Goal: Obtain resource: Obtain resource

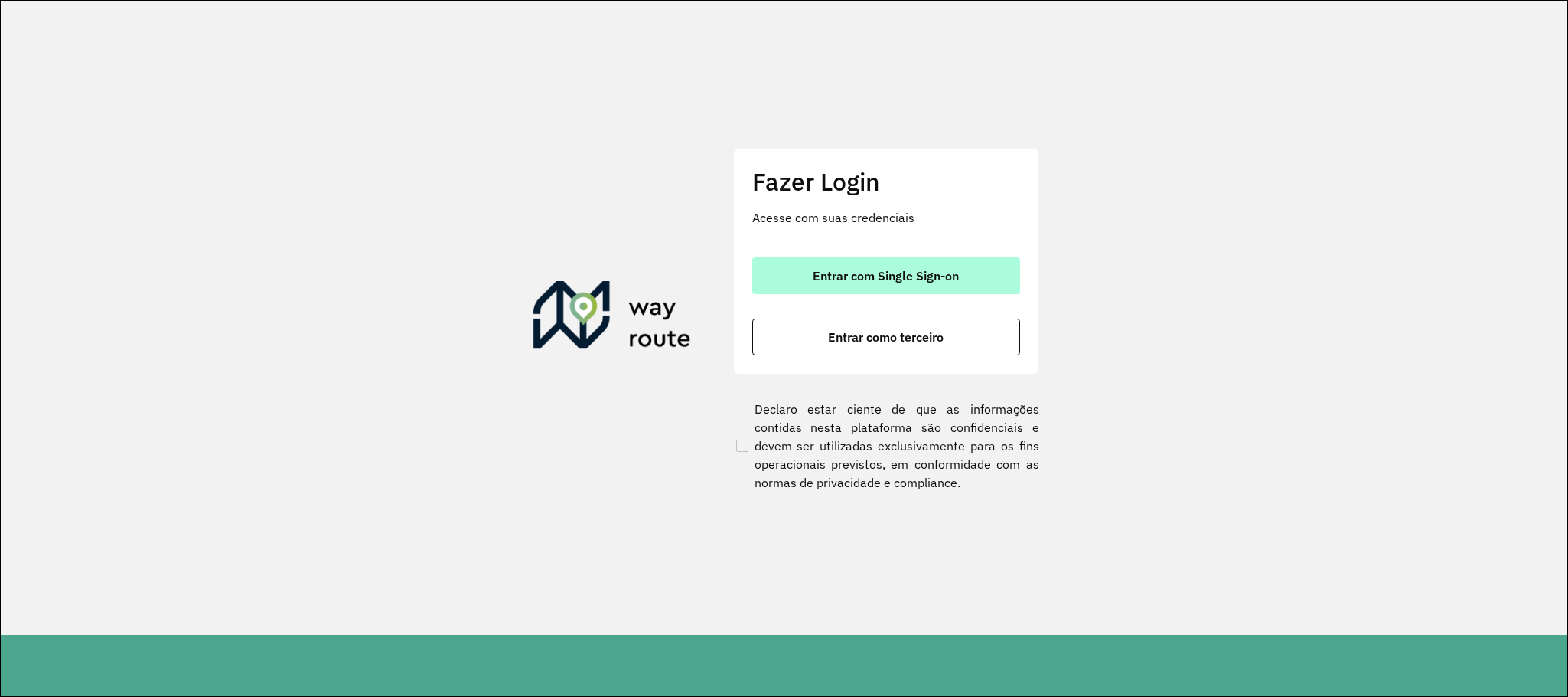
click at [965, 278] on button "Entrar com Single Sign-on" at bounding box center [886, 275] width 268 height 37
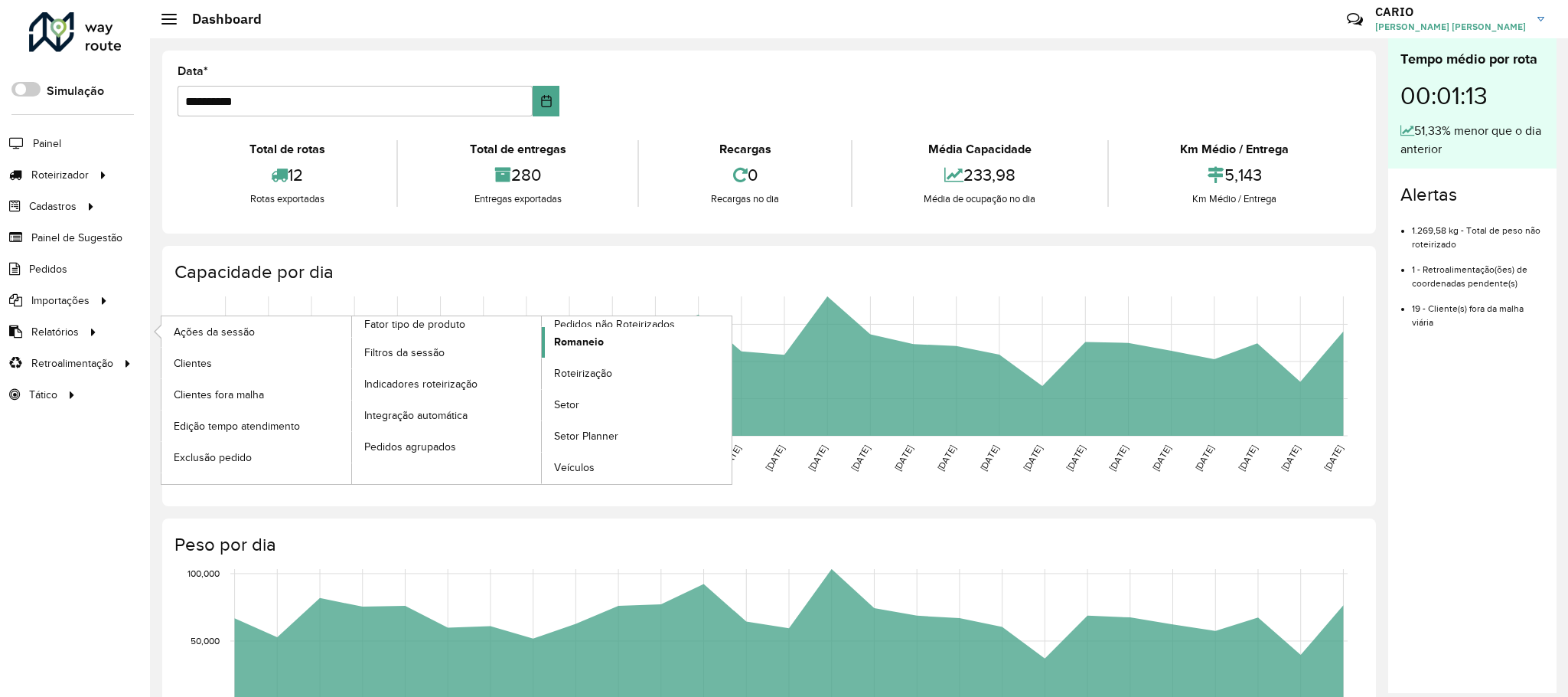
click at [595, 343] on span "Romaneio" at bounding box center [579, 341] width 50 height 16
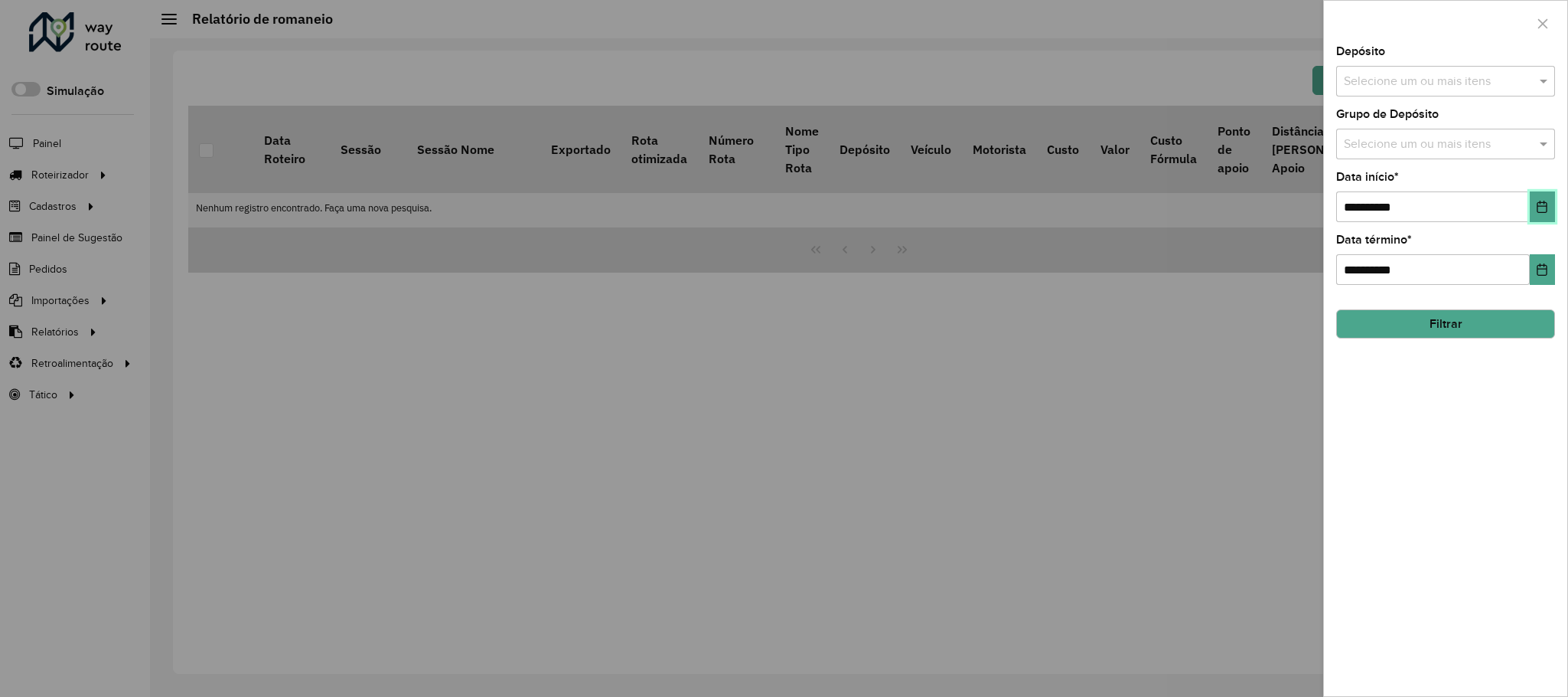
click at [1539, 205] on icon "Choose Date" at bounding box center [1542, 206] width 13 height 13
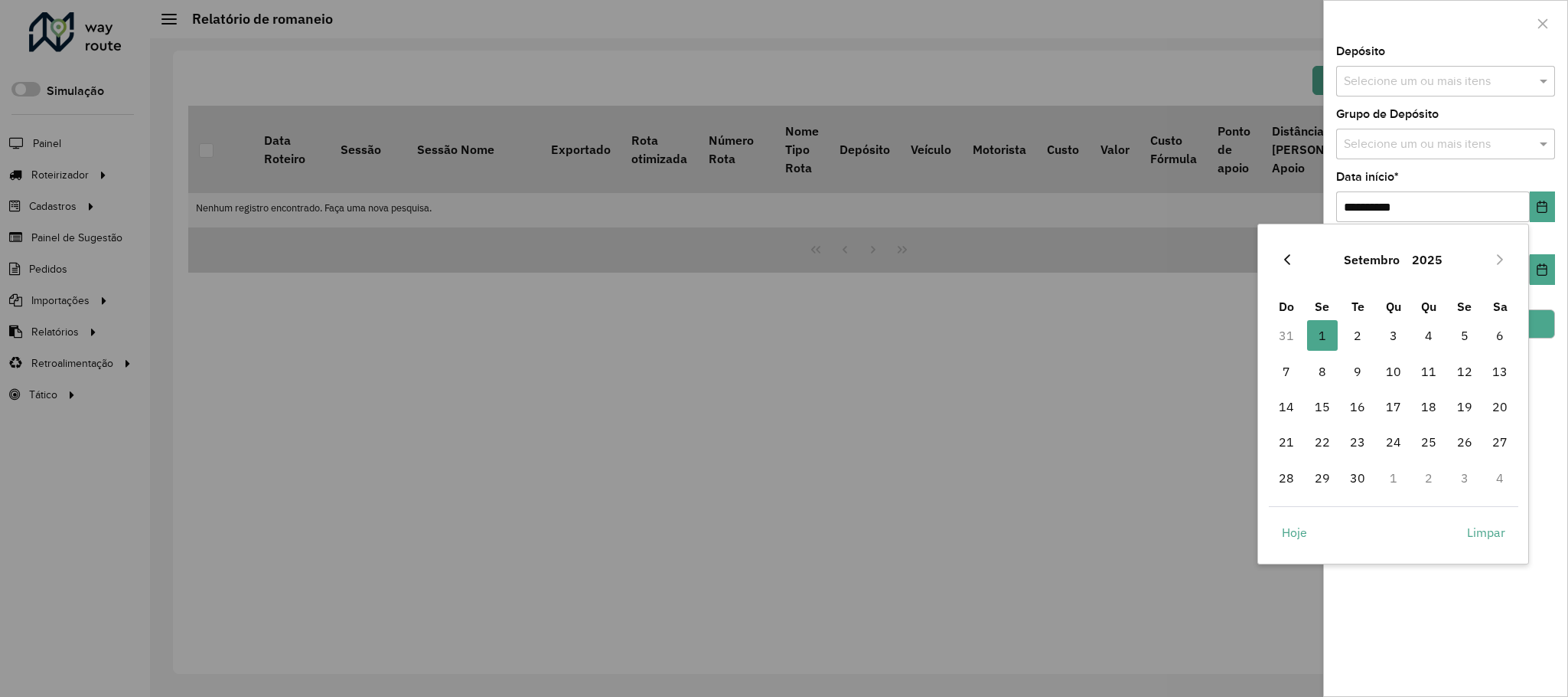
click at [1290, 257] on icon "Previous Month" at bounding box center [1287, 260] width 13 height 13
click at [1288, 472] on span "24" at bounding box center [1286, 477] width 31 height 31
type input "**********"
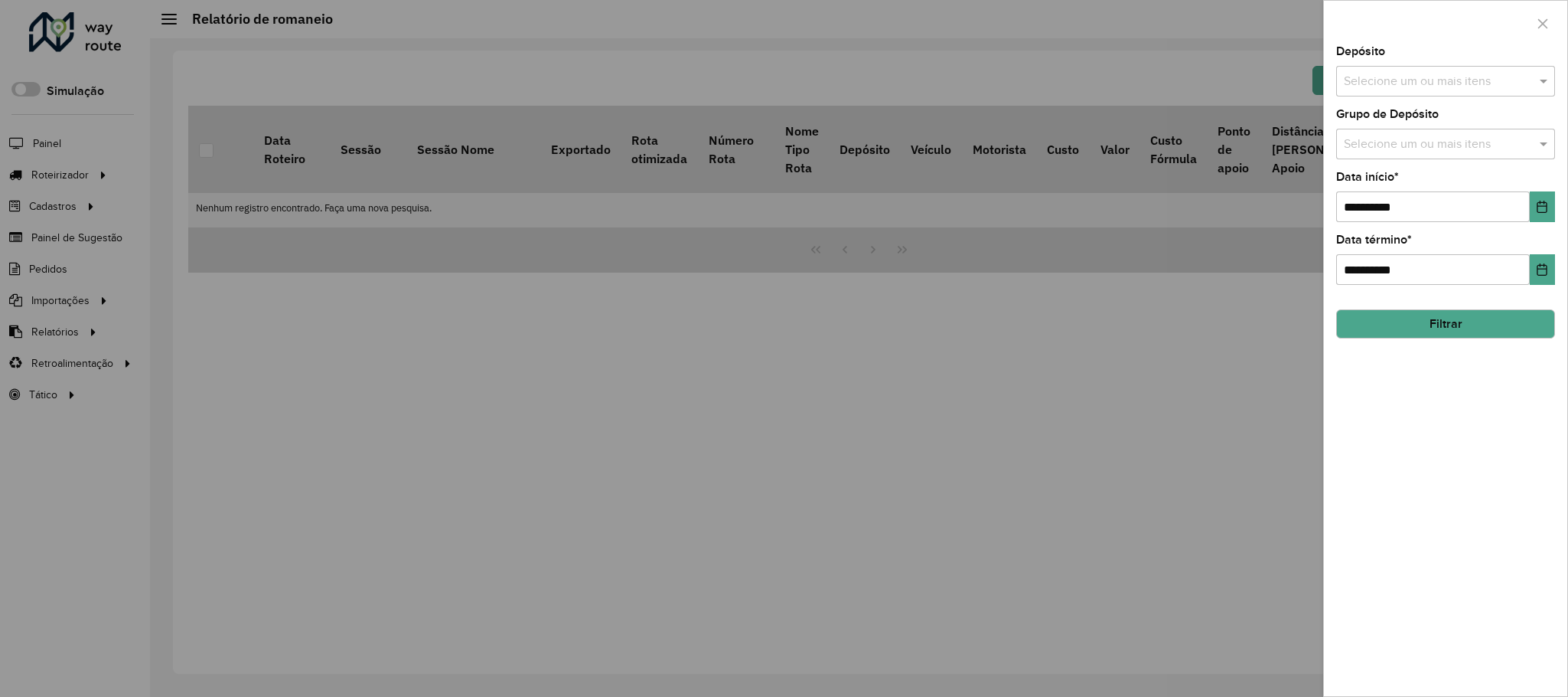
click at [1284, 513] on div at bounding box center [784, 348] width 1568 height 697
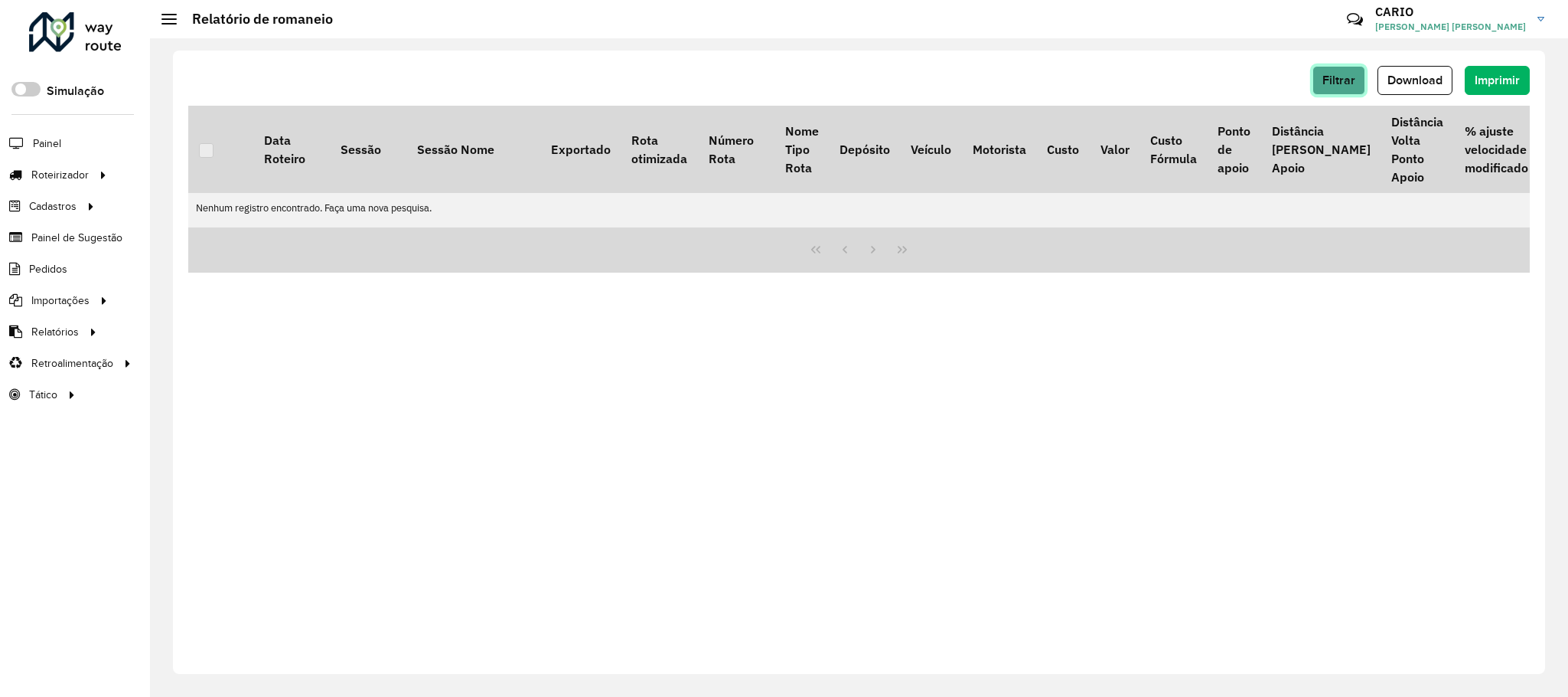
click at [1327, 83] on span "Filtrar" at bounding box center [1339, 80] width 33 height 13
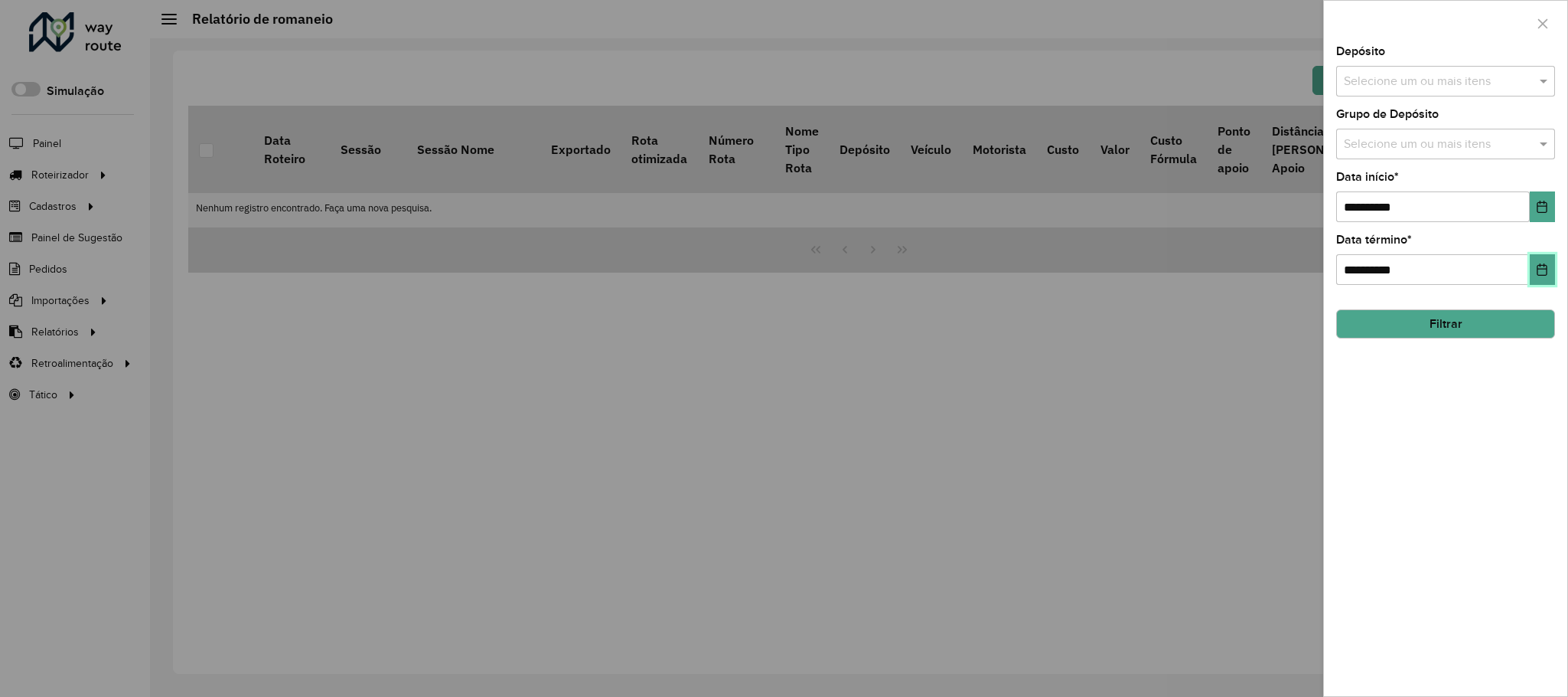
click at [1538, 266] on icon "Choose Date" at bounding box center [1542, 269] width 13 height 13
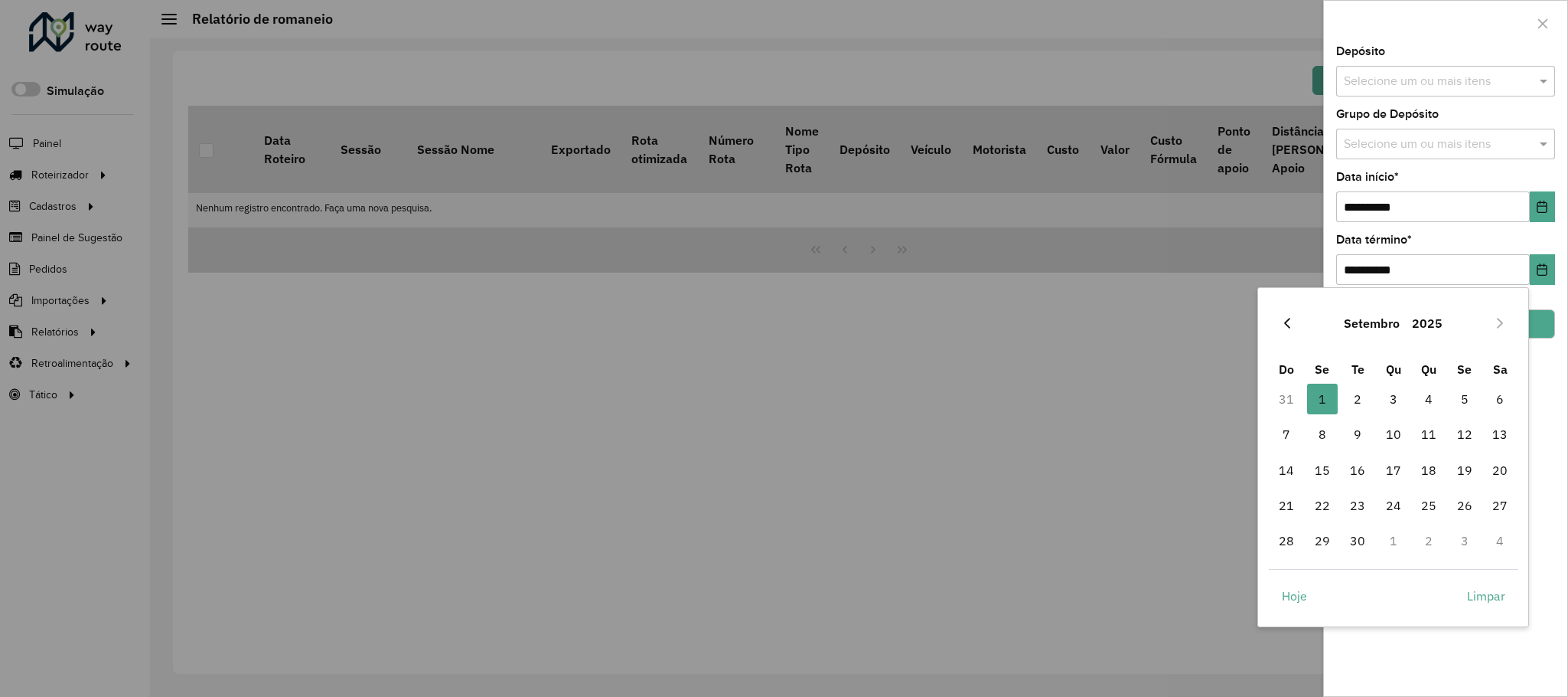
click at [1287, 326] on icon "Previous Month" at bounding box center [1287, 323] width 13 height 13
click at [1291, 570] on span "31" at bounding box center [1286, 576] width 31 height 31
type input "**********"
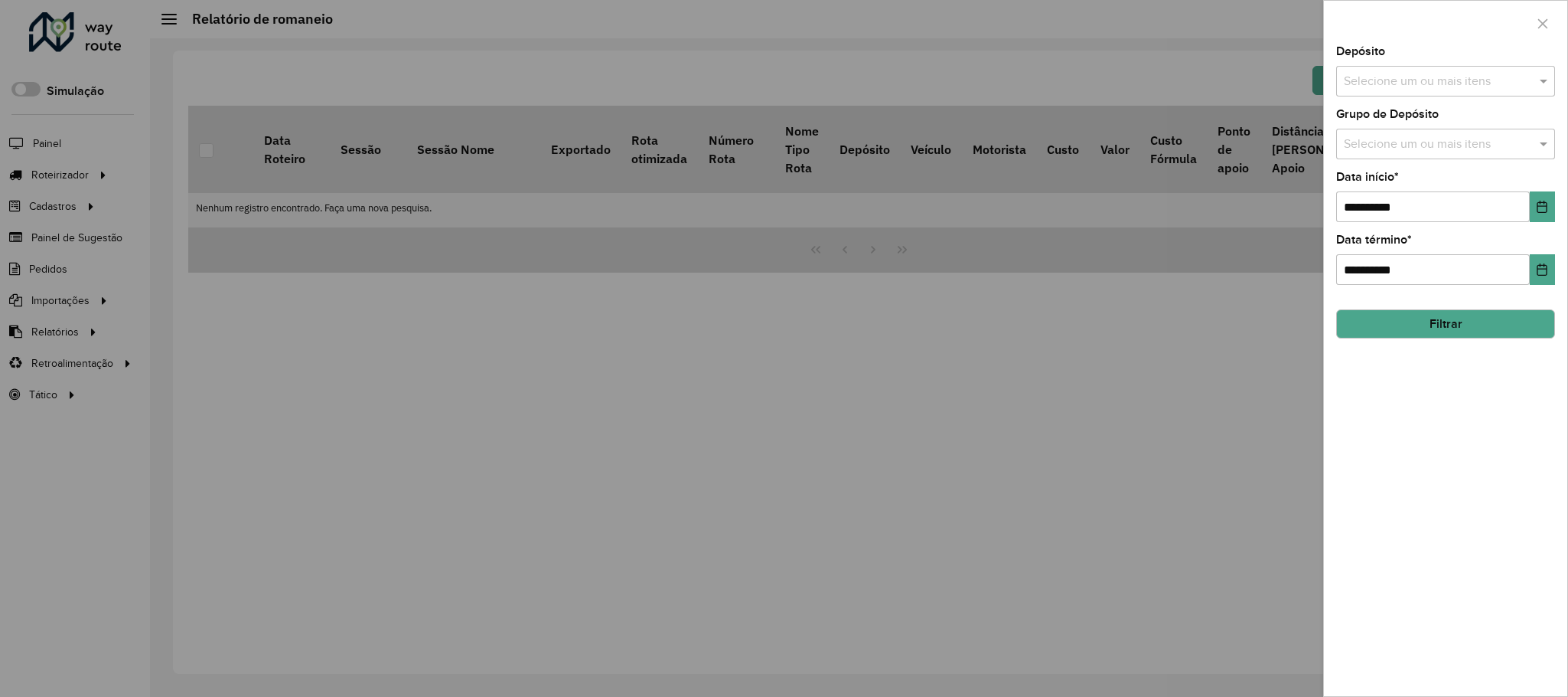
click at [1415, 327] on button "Filtrar" at bounding box center [1445, 324] width 219 height 29
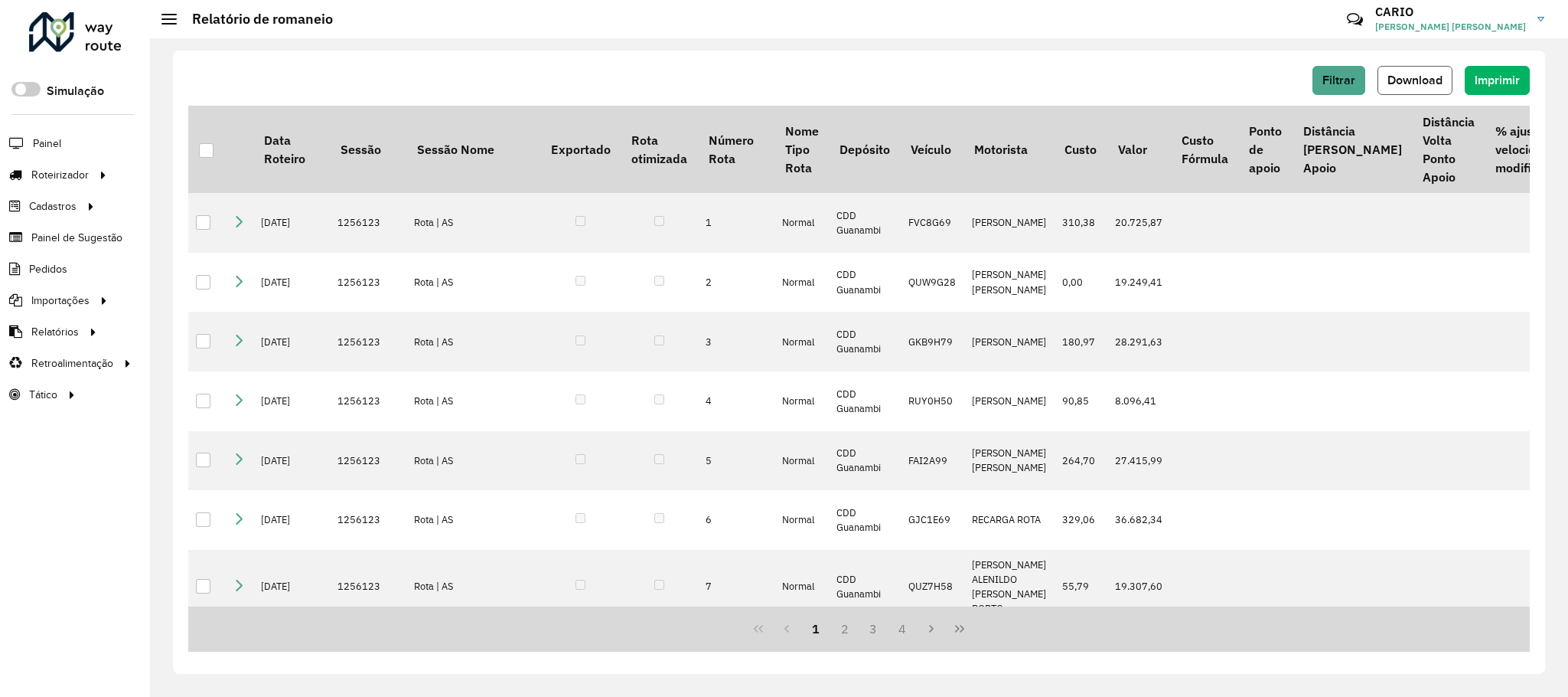
click at [1403, 74] on span "Download" at bounding box center [1415, 80] width 55 height 13
